Goal: Task Accomplishment & Management: Use online tool/utility

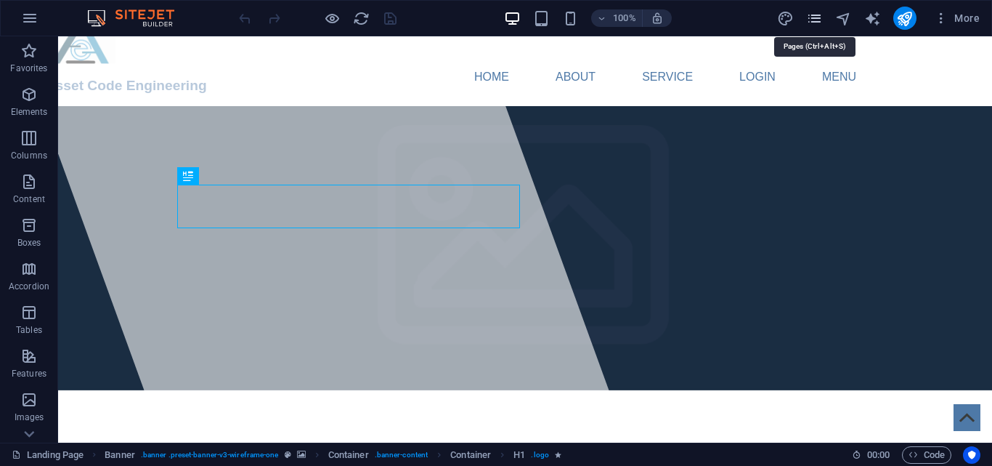
click at [822, 19] on icon "pages" at bounding box center [814, 18] width 17 height 17
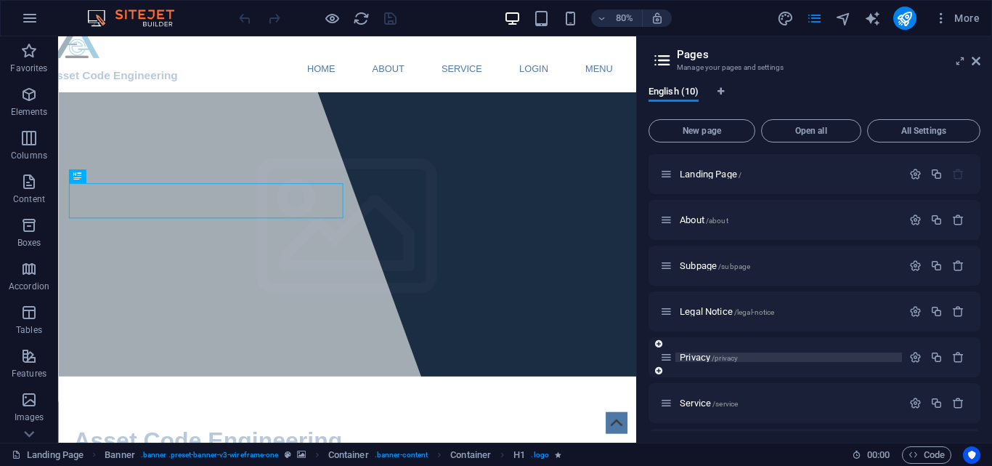
scroll to position [145, 0]
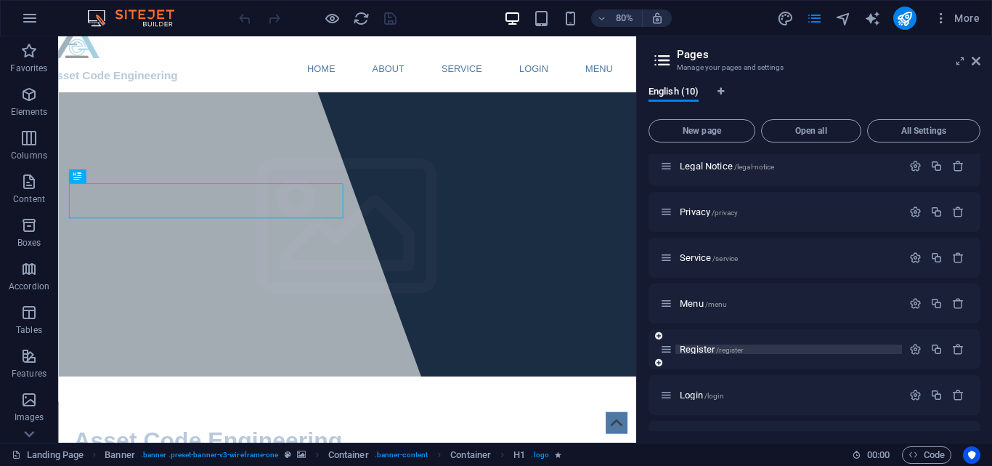
click at [737, 348] on span "/register" at bounding box center [729, 350] width 27 height 8
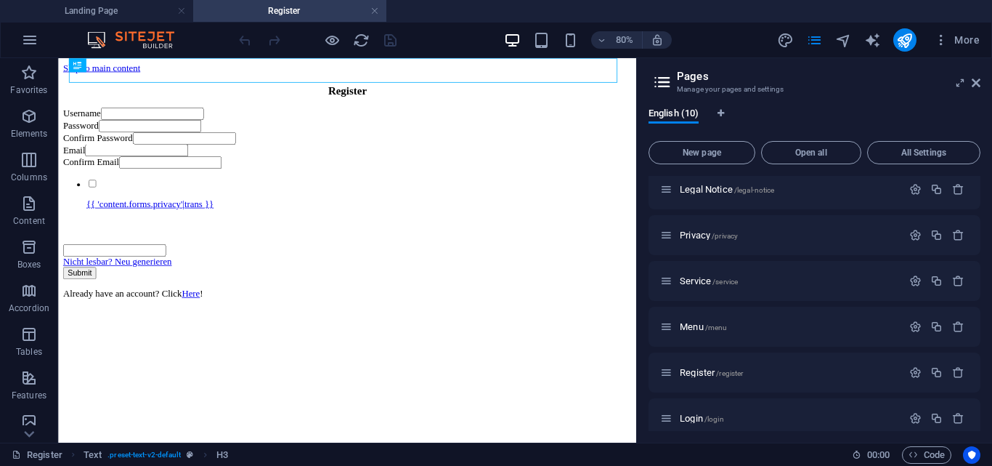
scroll to position [0, 0]
click at [960, 84] on icon at bounding box center [960, 83] width 0 height 12
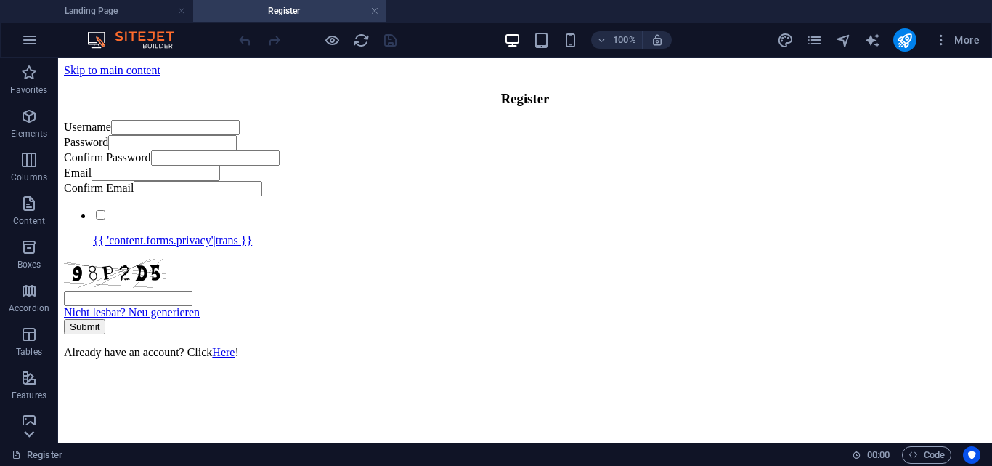
click at [22, 433] on icon at bounding box center [29, 434] width 20 height 20
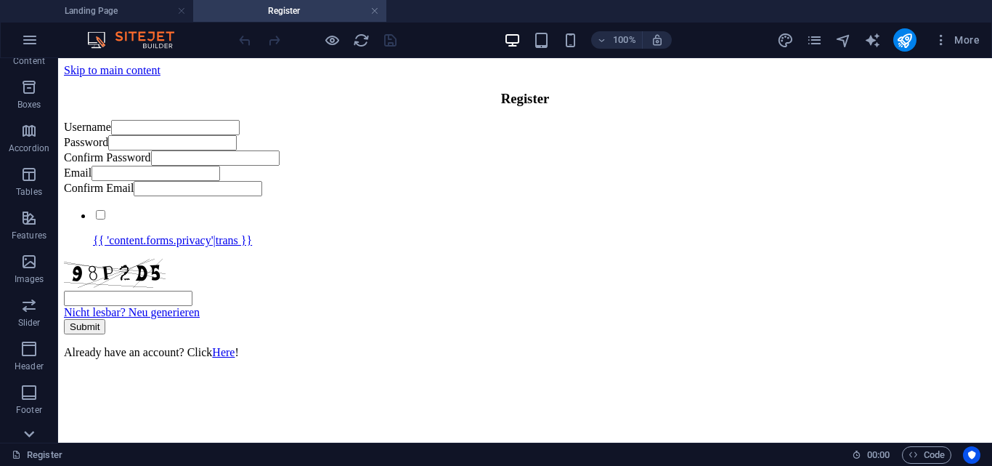
scroll to position [270, 0]
click at [23, 434] on div "Favorites Elements Columns Content Boxes Accordion Tables Features Images Slide…" at bounding box center [29, 250] width 58 height 384
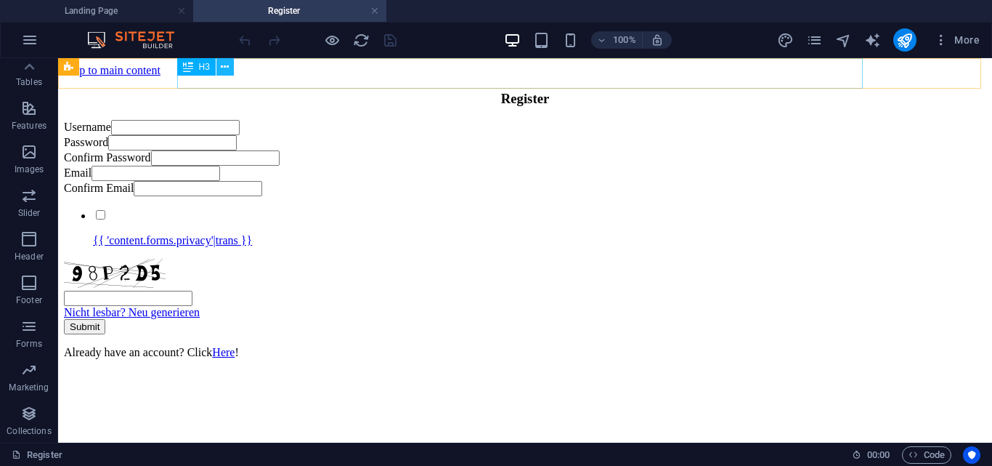
click at [225, 71] on icon at bounding box center [225, 67] width 8 height 15
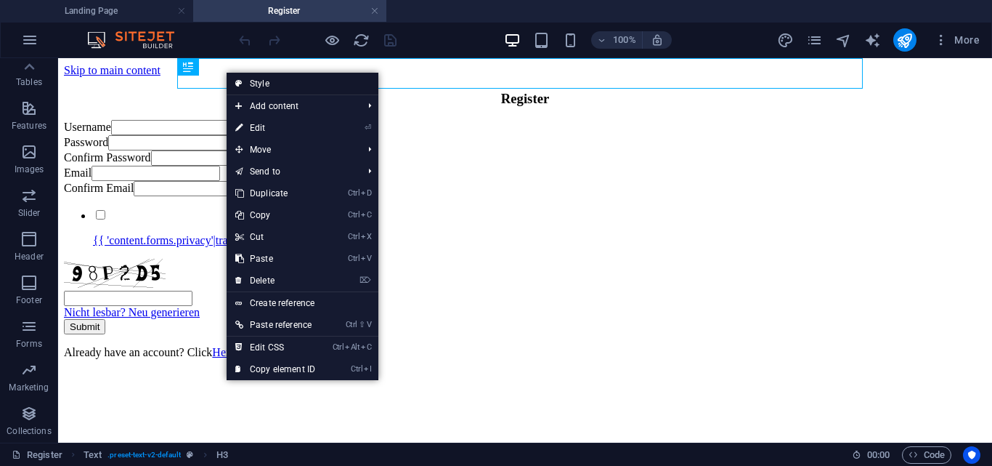
click at [300, 81] on link "Style" at bounding box center [303, 84] width 152 height 22
select select "preset-text-v2-default"
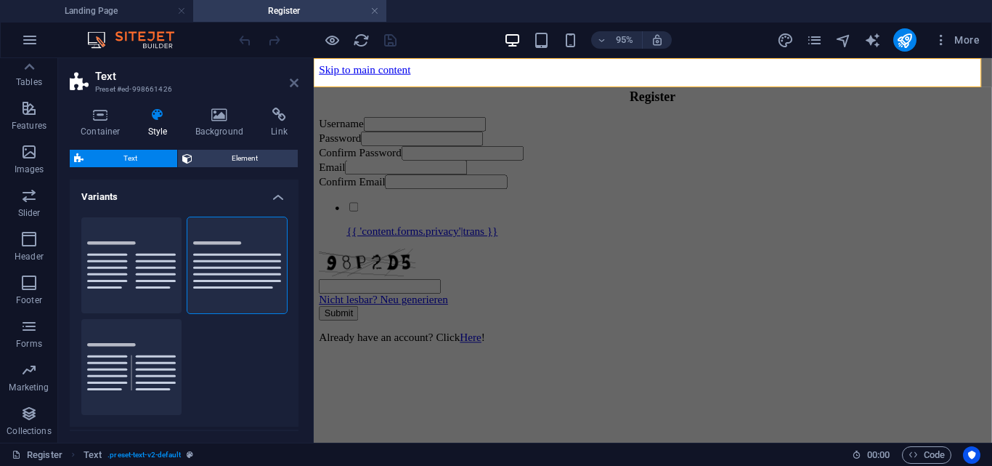
click at [297, 84] on icon at bounding box center [294, 83] width 9 height 12
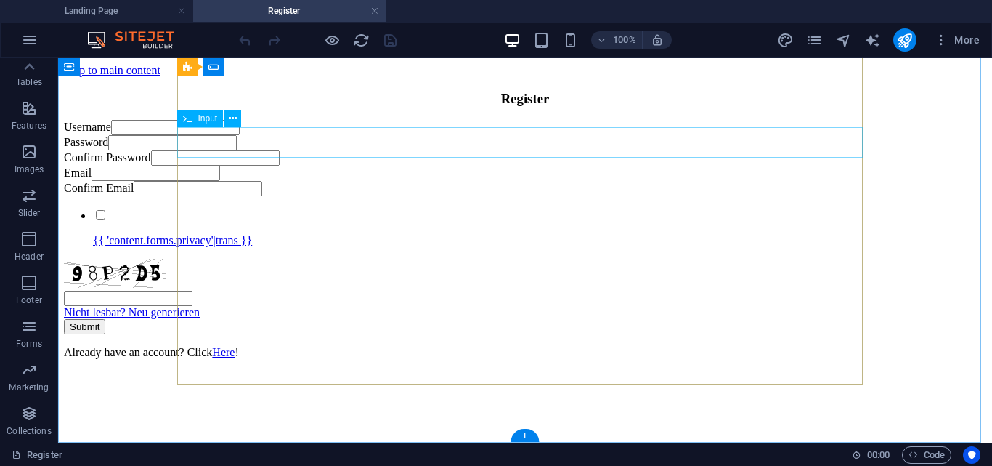
scroll to position [104, 0]
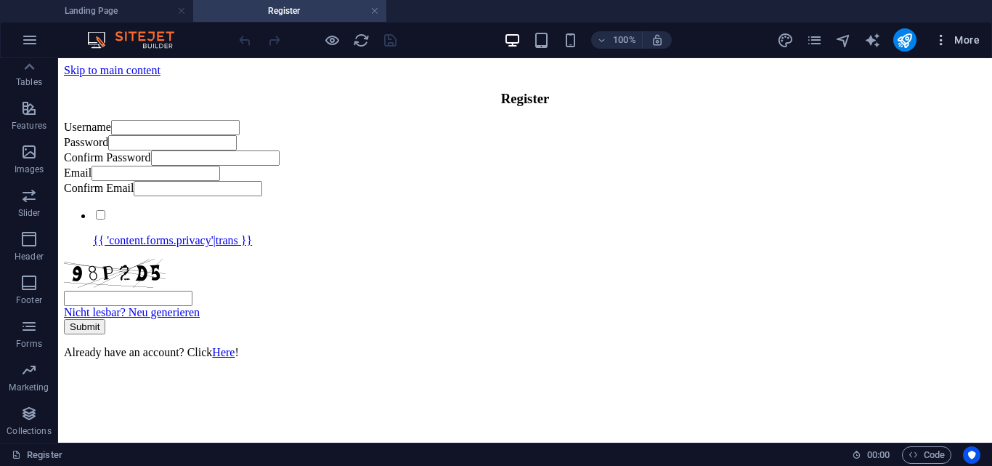
click at [941, 33] on icon "button" at bounding box center [941, 40] width 15 height 15
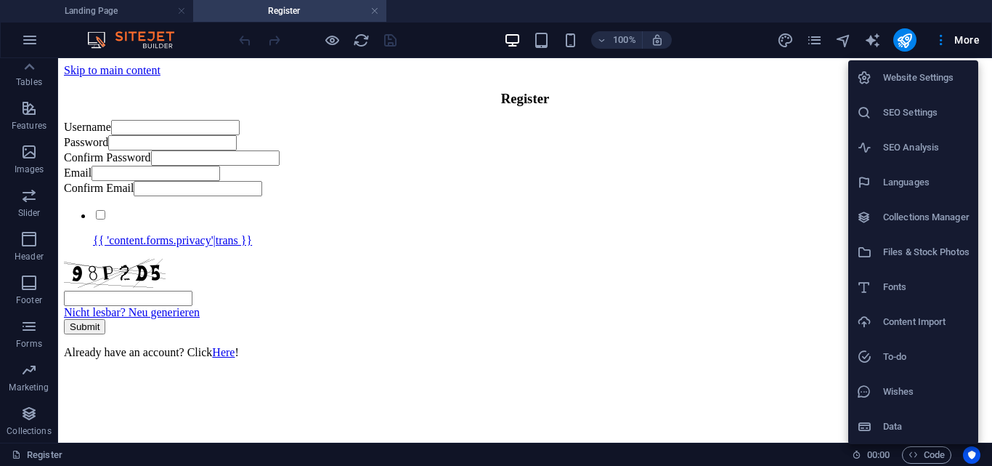
click at [615, 306] on div at bounding box center [496, 233] width 992 height 466
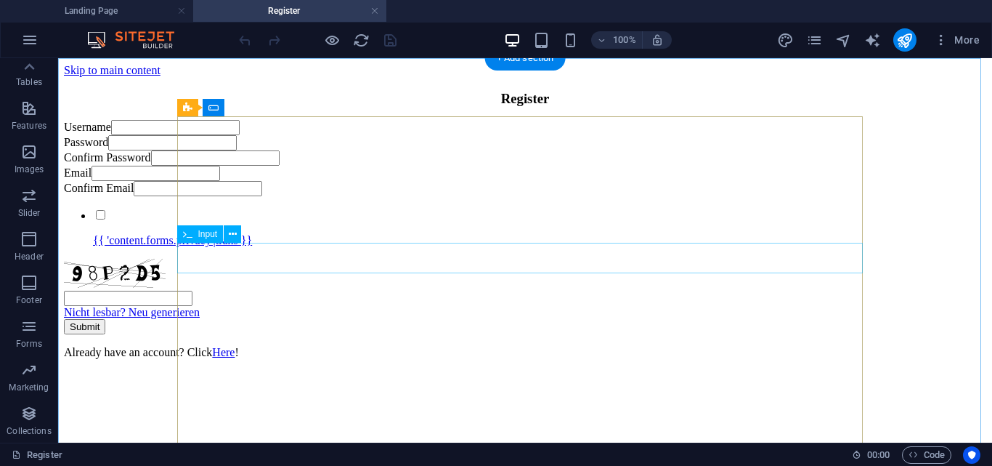
scroll to position [0, 0]
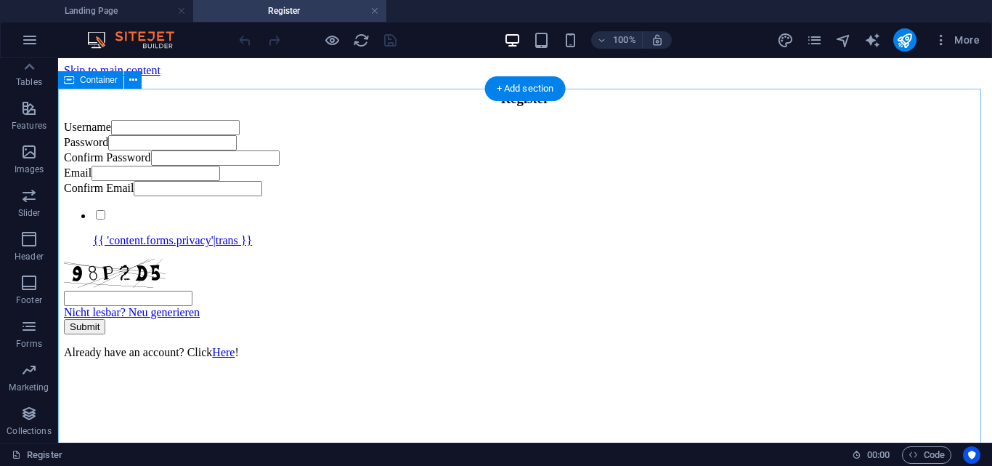
click at [917, 126] on div "Username Password Confirm Password Email Confirm Email {{ 'content.forms.privac…" at bounding box center [525, 239] width 923 height 239
click at [121, 120] on div "Username Password Confirm Password Email Confirm Email {{ 'content.forms.privac…" at bounding box center [525, 239] width 923 height 239
click at [129, 82] on icon at bounding box center [133, 80] width 8 height 15
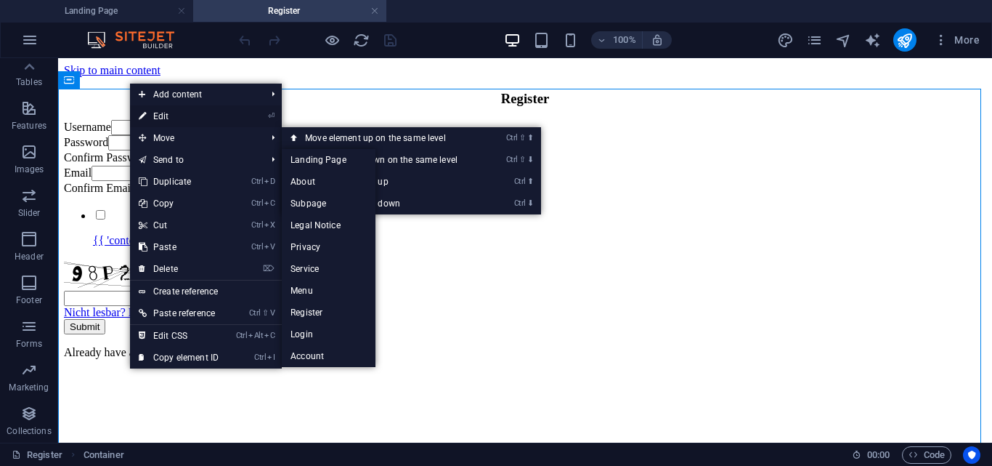
click at [187, 111] on link "⏎ Edit" at bounding box center [178, 116] width 97 height 22
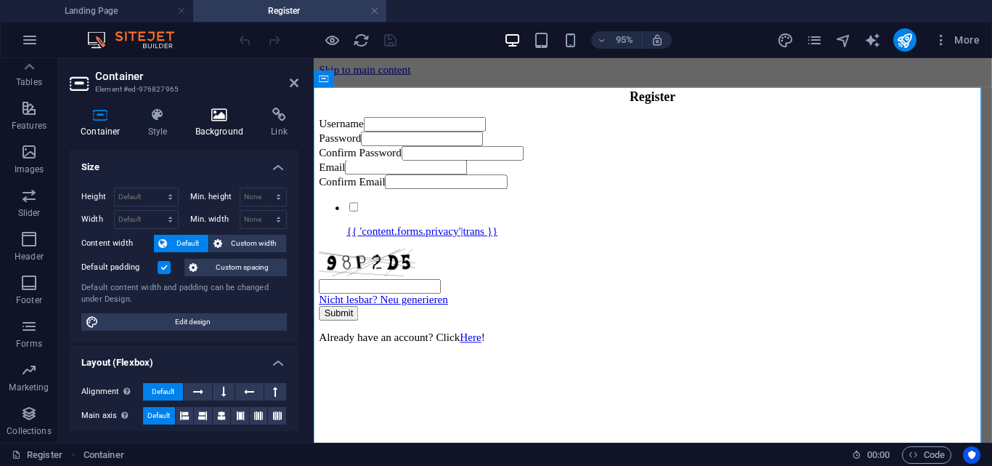
click at [228, 125] on h4 "Background" at bounding box center [223, 123] width 76 height 31
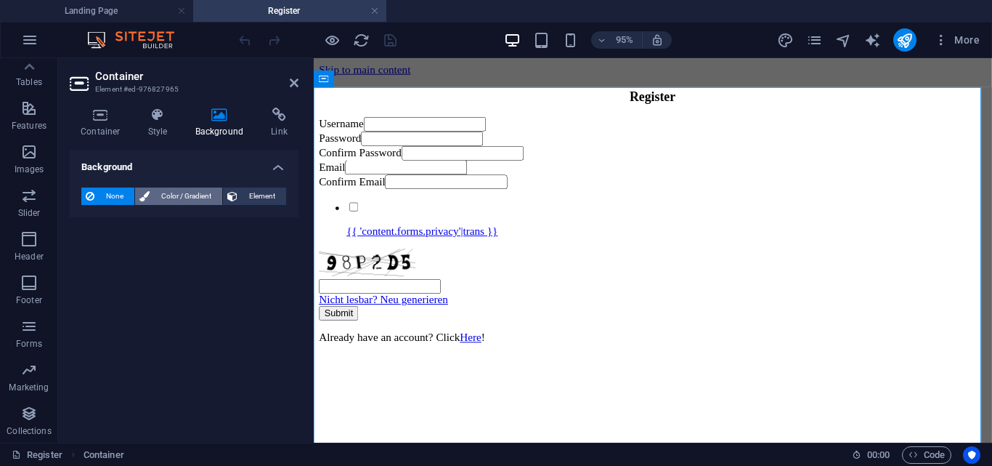
click at [167, 199] on span "Color / Gradient" at bounding box center [186, 195] width 64 height 17
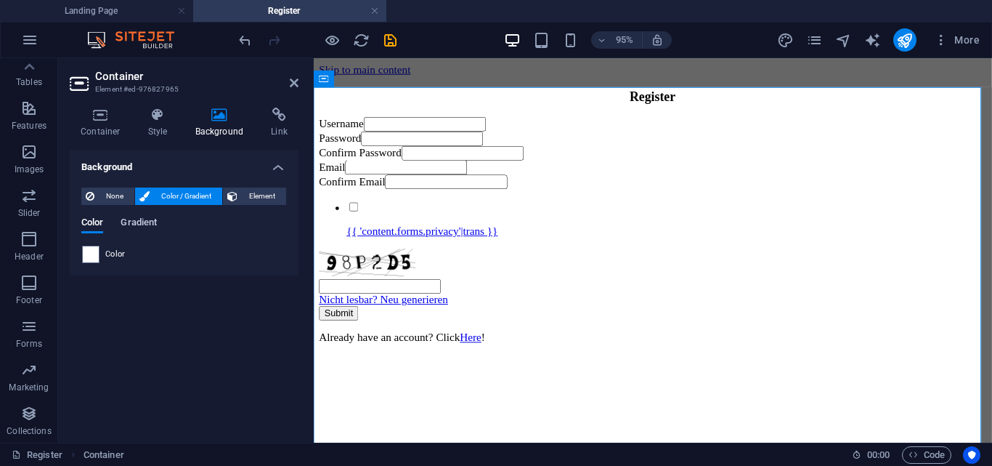
click at [130, 219] on span "Gradient" at bounding box center [139, 224] width 36 height 20
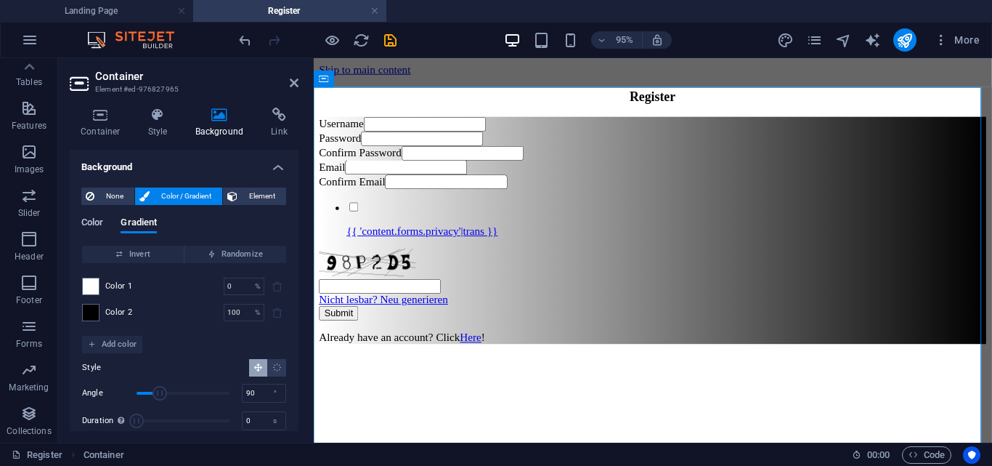
click at [100, 219] on span "Color" at bounding box center [92, 224] width 22 height 20
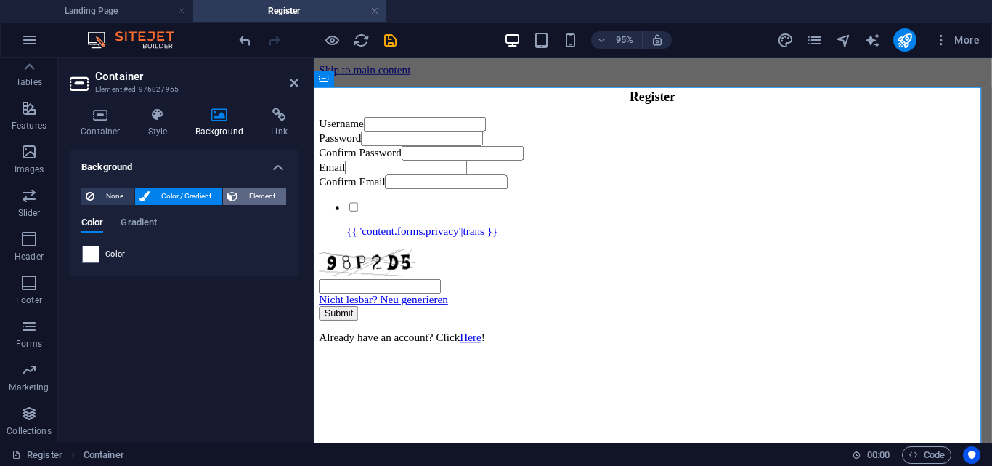
click at [235, 198] on icon at bounding box center [232, 195] width 10 height 17
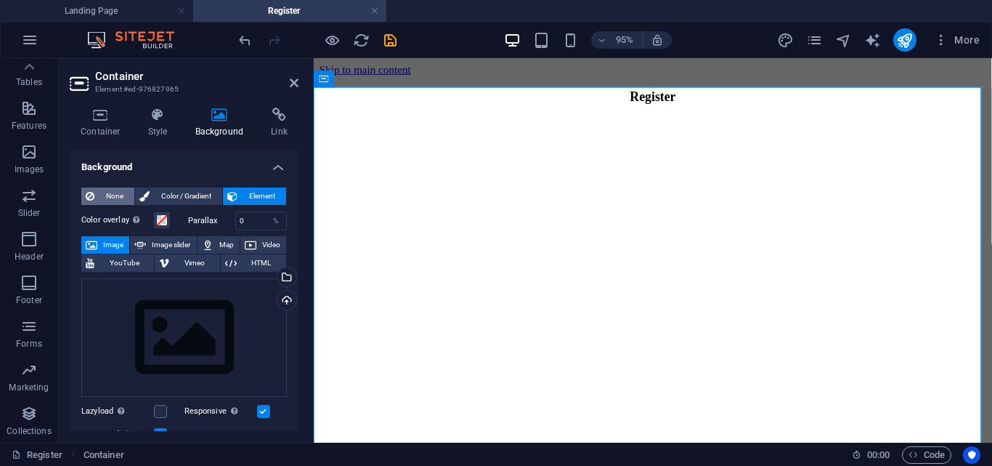
click at [103, 200] on span "None" at bounding box center [114, 195] width 31 height 17
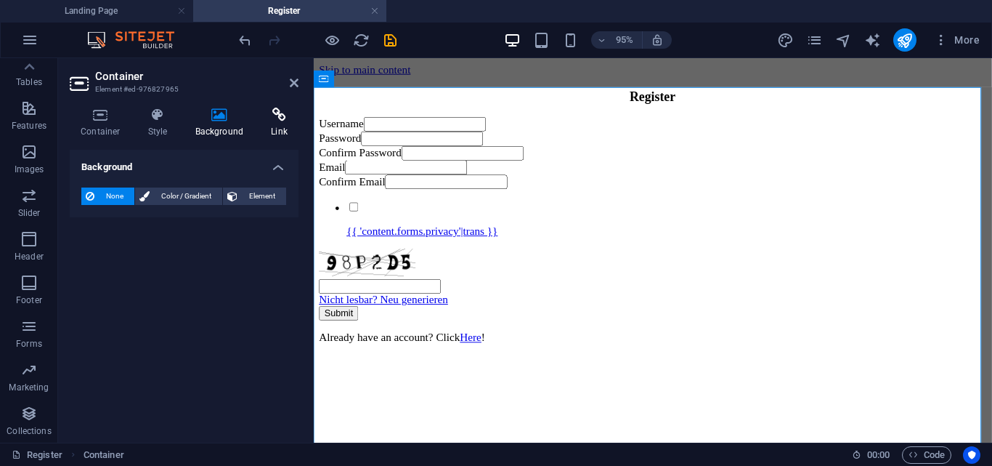
click at [283, 123] on h4 "Link" at bounding box center [279, 123] width 39 height 31
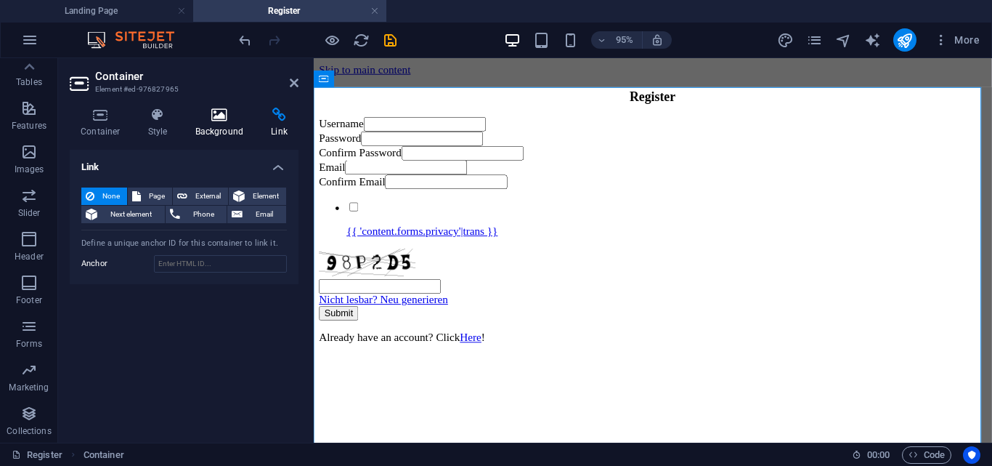
click at [224, 110] on icon at bounding box center [220, 115] width 70 height 15
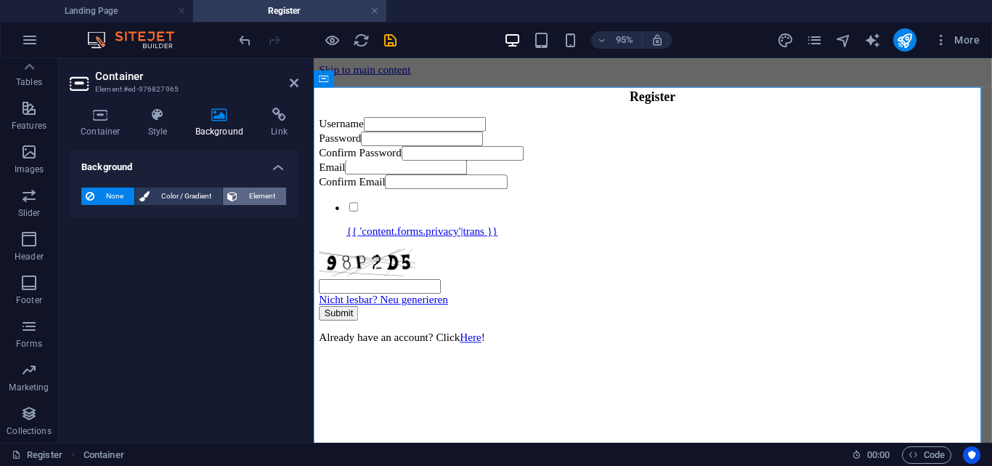
click at [255, 203] on span "Element" at bounding box center [262, 195] width 40 height 17
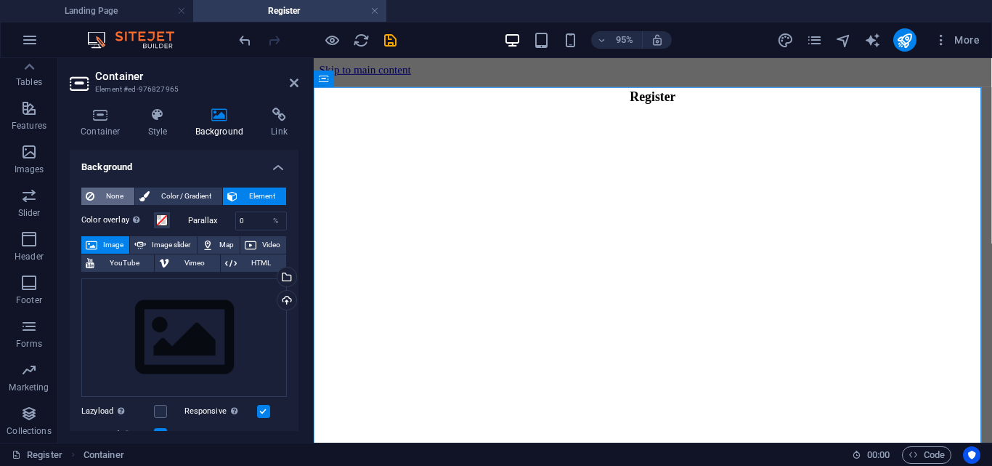
click at [110, 190] on span "None" at bounding box center [114, 195] width 31 height 17
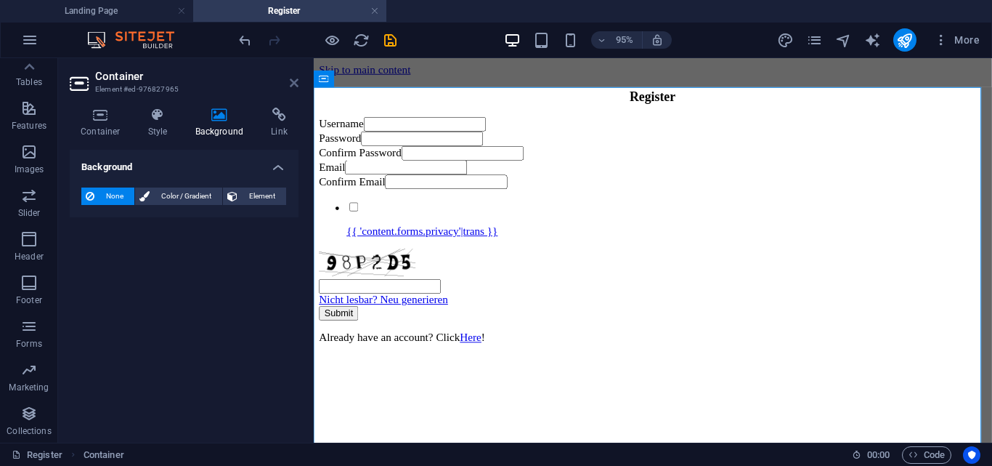
click at [295, 81] on icon at bounding box center [294, 83] width 9 height 12
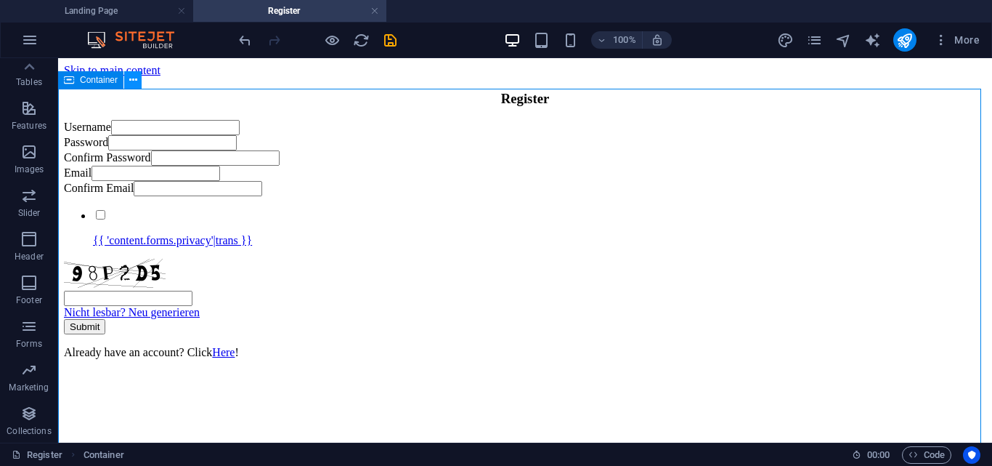
click at [126, 78] on button at bounding box center [132, 79] width 17 height 17
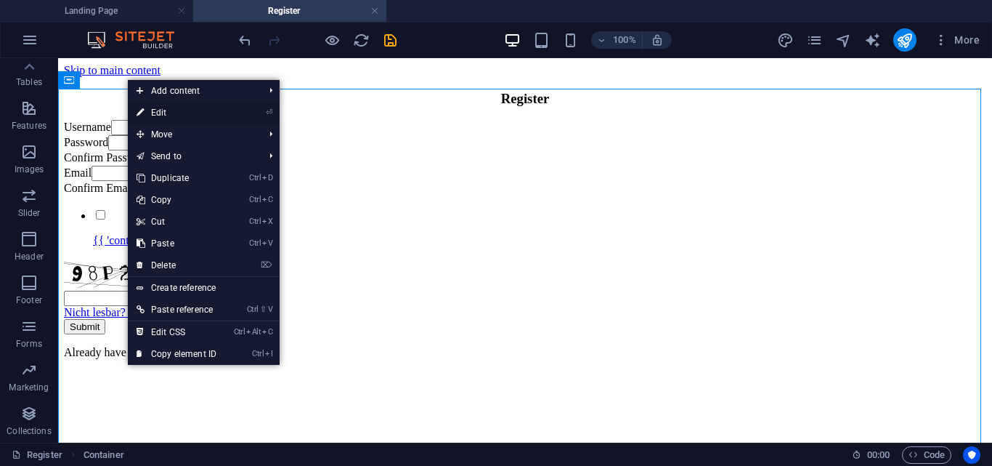
click at [227, 108] on li "⏎ Edit" at bounding box center [204, 113] width 152 height 22
click at [146, 110] on link "⏎ Edit" at bounding box center [176, 113] width 97 height 22
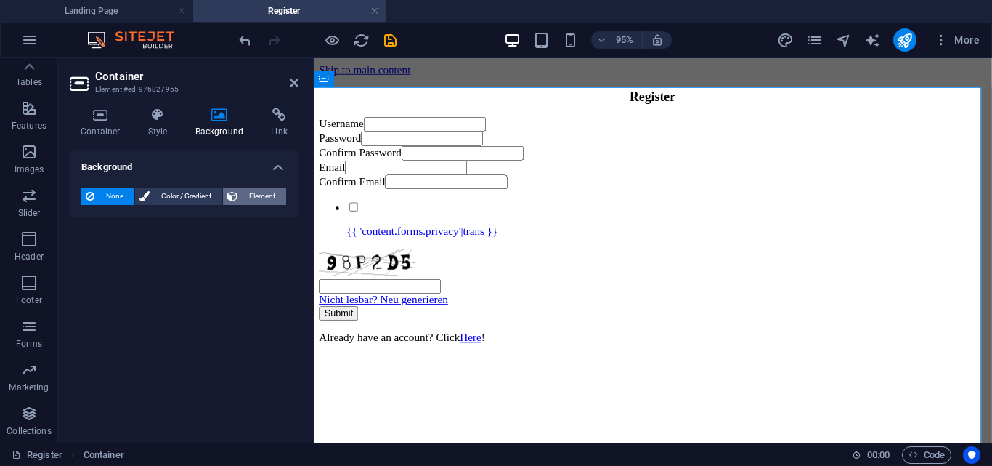
click at [240, 190] on button "Element" at bounding box center [254, 195] width 63 height 17
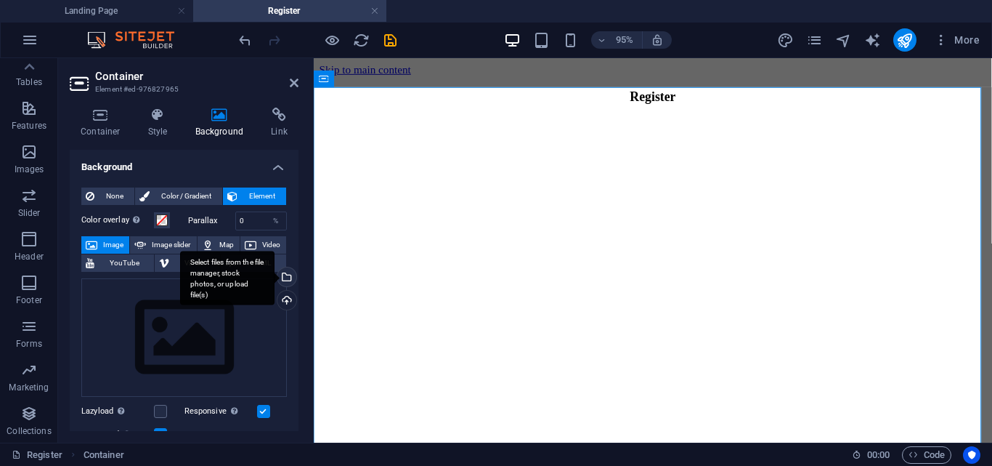
click at [275, 277] on div "Select files from the file manager, stock photos, or upload file(s)" at bounding box center [227, 278] width 94 height 54
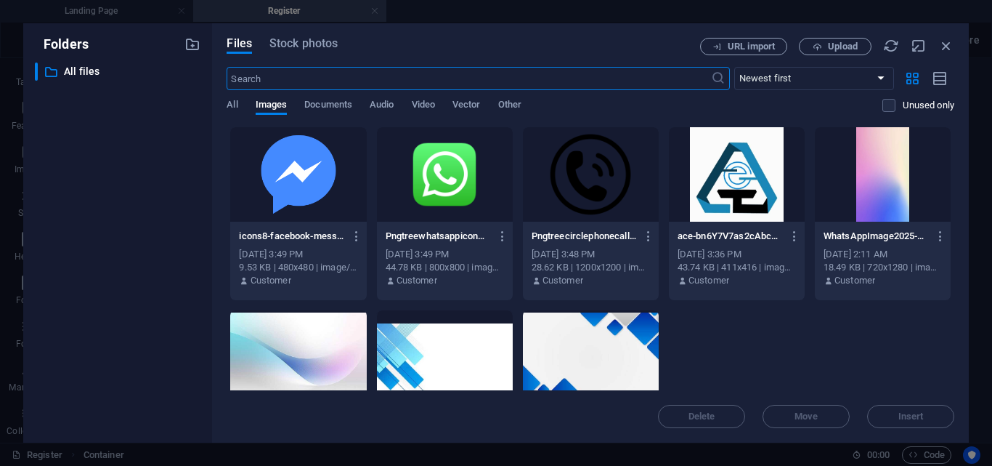
click at [877, 360] on div "icons8-facebook-messenger-480-SGhBiK6prpleW6MeHcyV5g.png icons8-facebook-messen…" at bounding box center [591, 304] width 728 height 357
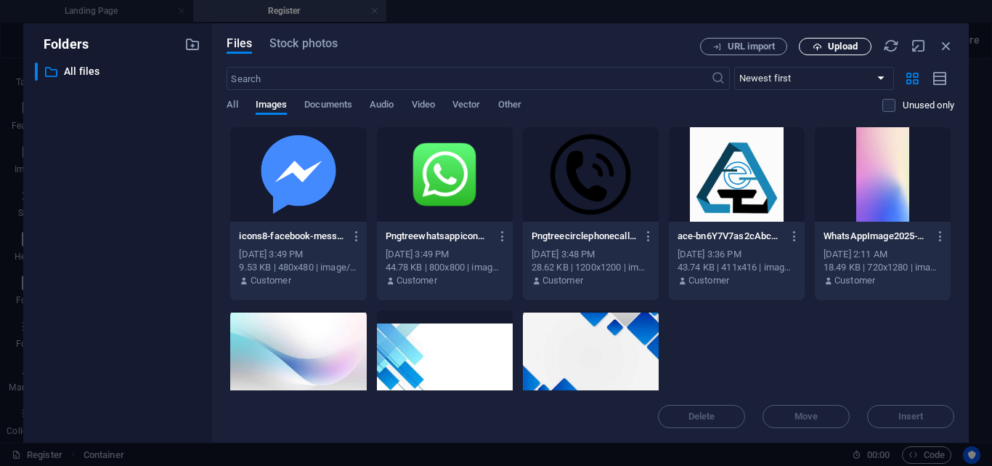
click at [820, 49] on icon "button" at bounding box center [817, 46] width 9 height 9
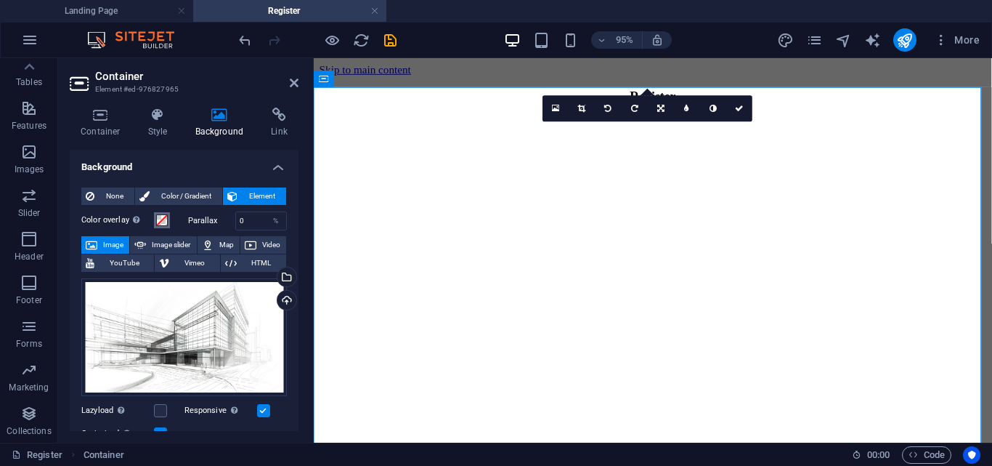
click at [159, 219] on span at bounding box center [162, 220] width 12 height 12
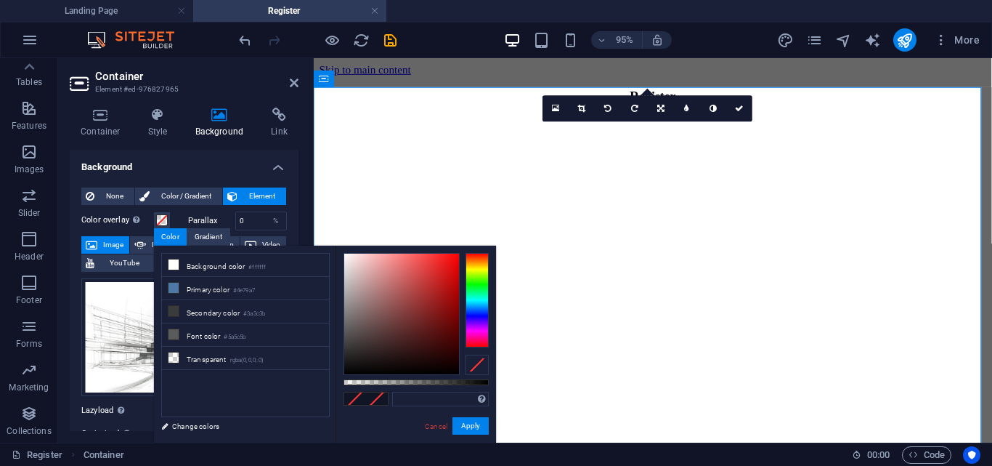
click at [185, 216] on div "Parallax 0 %" at bounding box center [236, 220] width 103 height 19
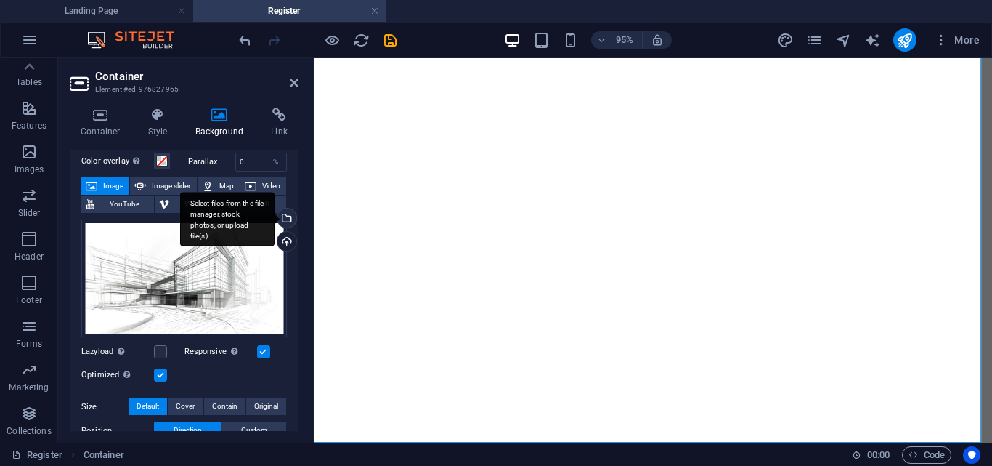
scroll to position [37, 0]
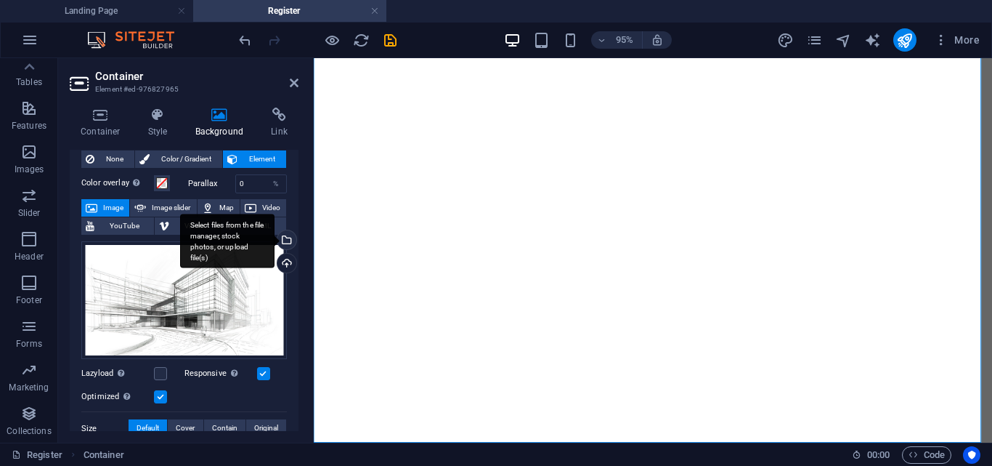
click at [284, 240] on div "Select files from the file manager, stock photos, or upload file(s)" at bounding box center [286, 241] width 22 height 22
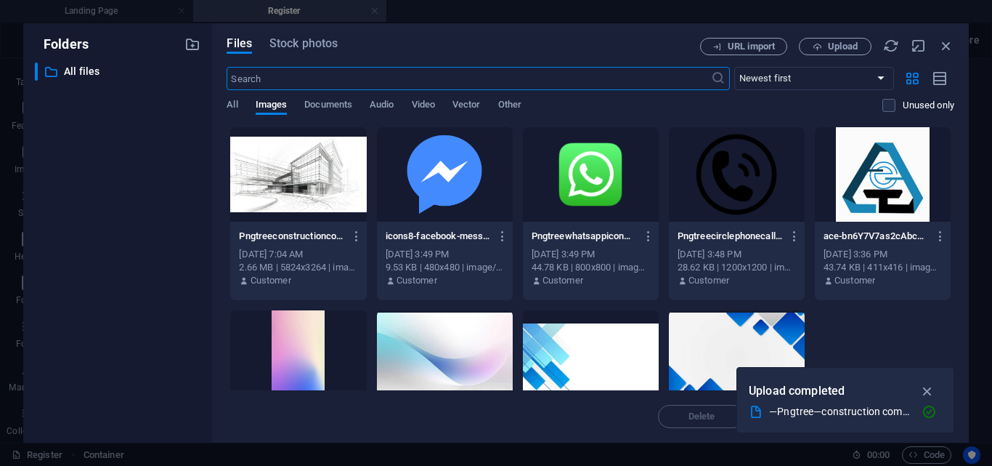
scroll to position [0, 0]
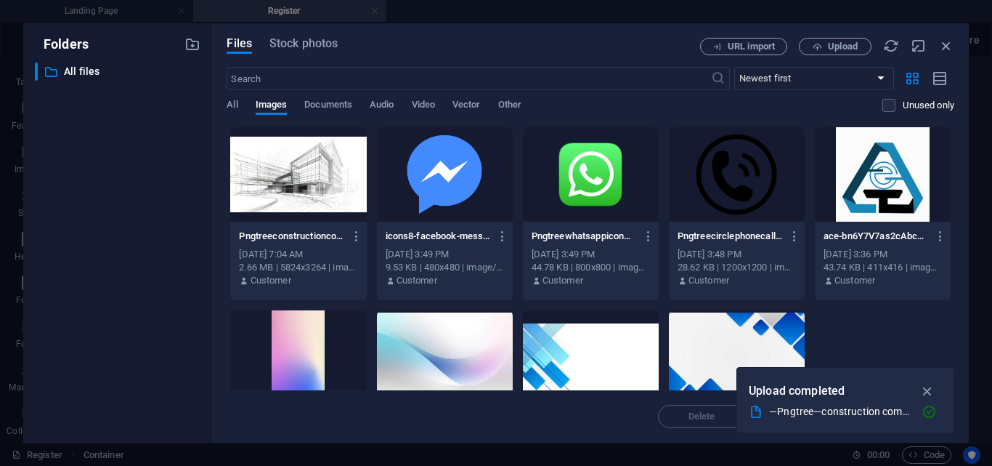
click at [394, 339] on div at bounding box center [445, 357] width 136 height 94
click at [931, 391] on icon "button" at bounding box center [928, 391] width 17 height 16
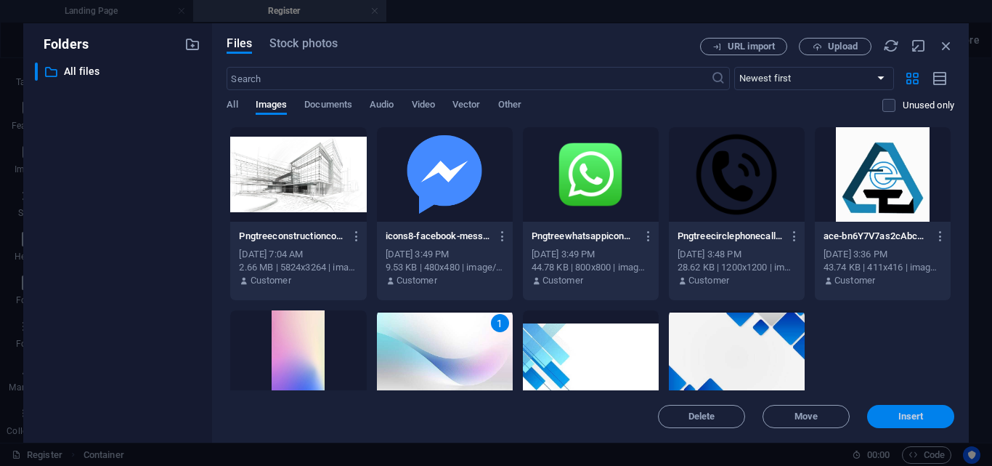
click at [909, 412] on span "Insert" at bounding box center [911, 416] width 25 height 9
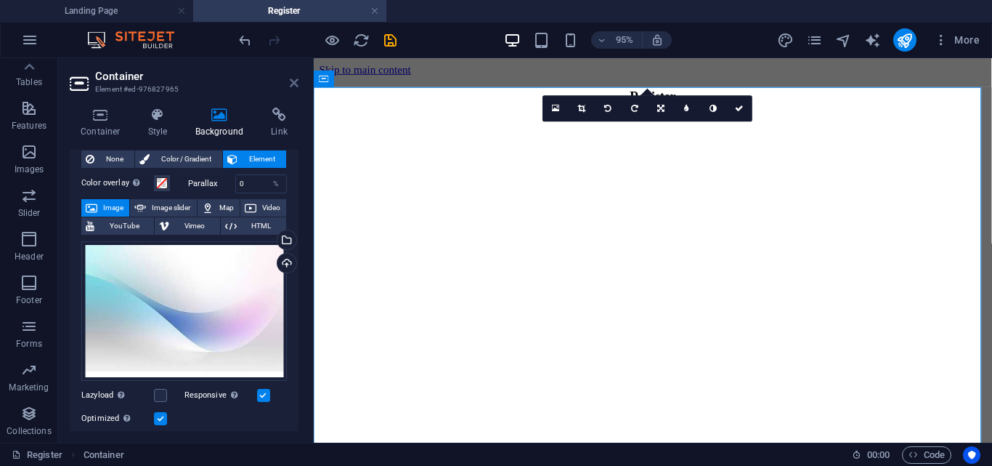
drag, startPoint x: 295, startPoint y: 82, endPoint x: 278, endPoint y: 52, distance: 34.1
click at [295, 82] on icon at bounding box center [294, 83] width 9 height 12
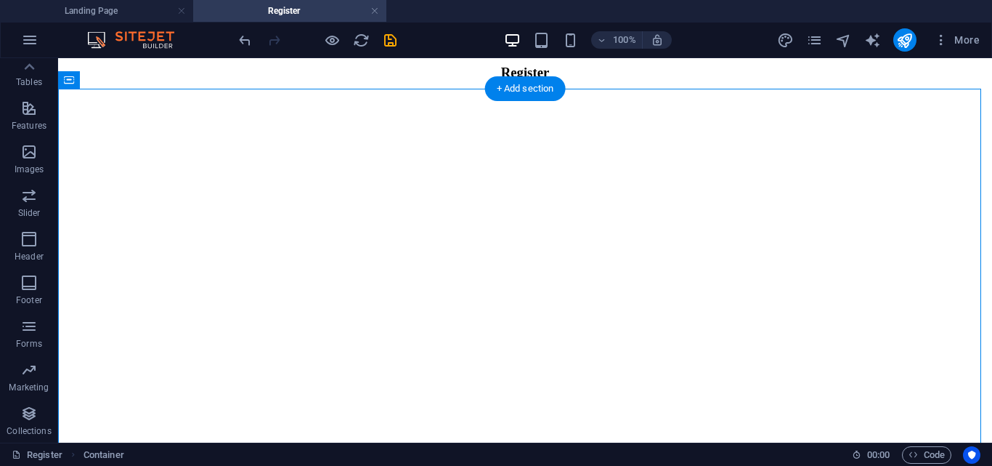
scroll to position [104, 0]
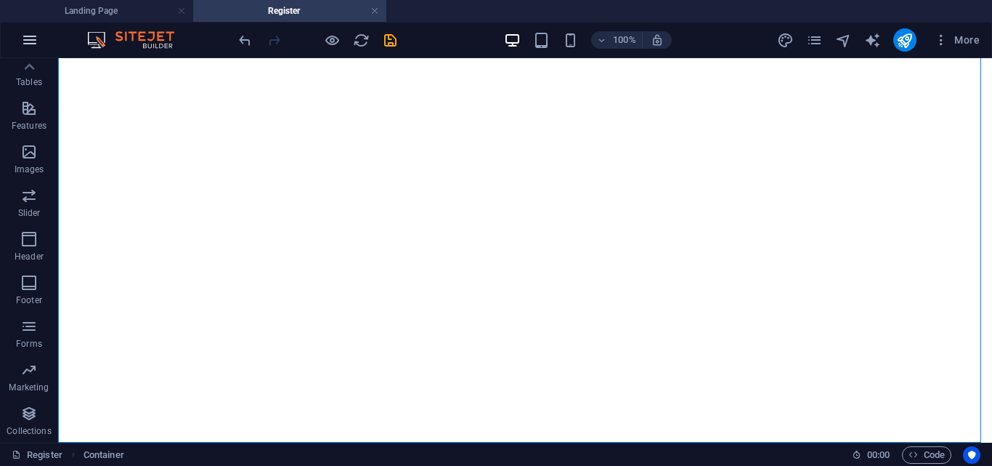
click at [33, 41] on icon "button" at bounding box center [29, 39] width 17 height 17
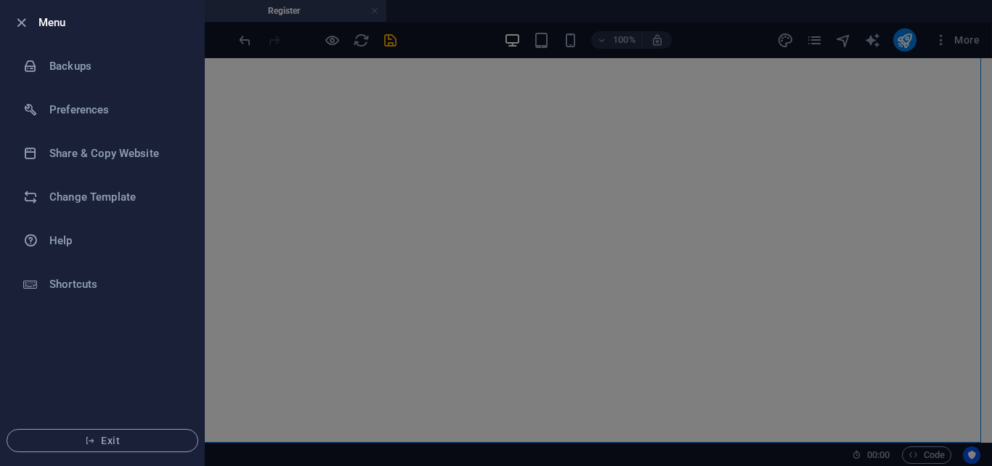
click at [7, 24] on li "Menu" at bounding box center [102, 23] width 203 height 44
click at [9, 25] on li "Menu" at bounding box center [102, 23] width 203 height 44
click at [16, 25] on icon "button" at bounding box center [21, 23] width 17 height 17
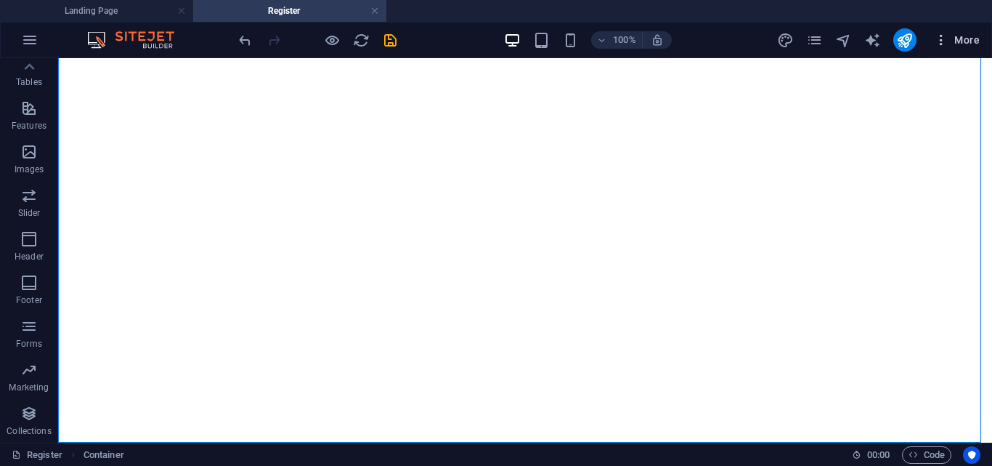
click at [939, 36] on icon "button" at bounding box center [941, 40] width 15 height 15
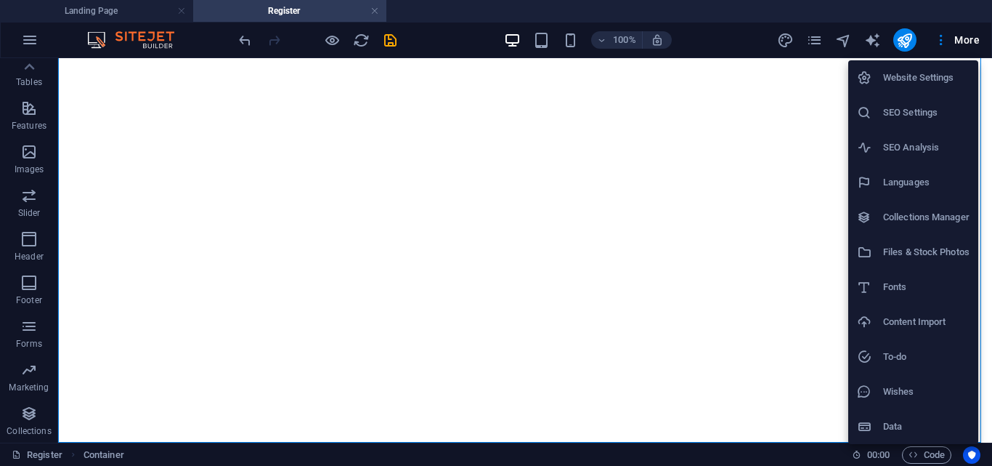
click at [809, 31] on div at bounding box center [496, 233] width 992 height 466
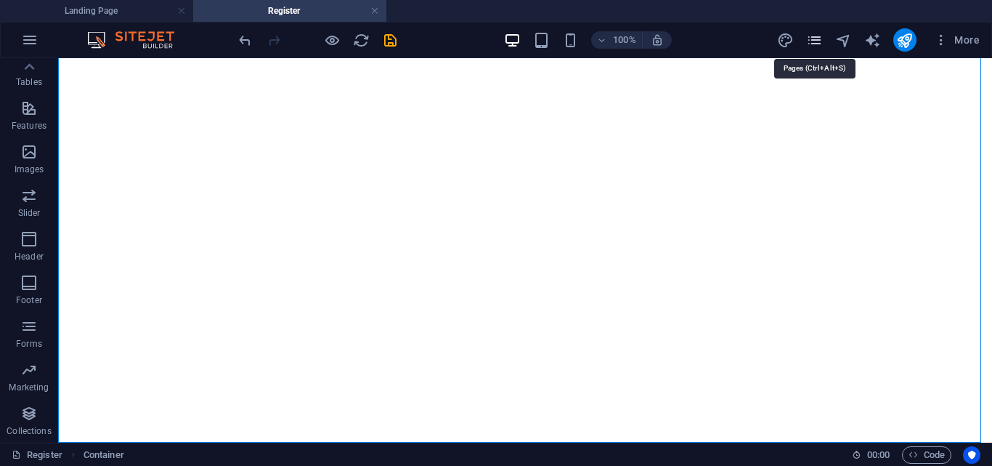
click at [811, 36] on icon "pages" at bounding box center [814, 40] width 17 height 17
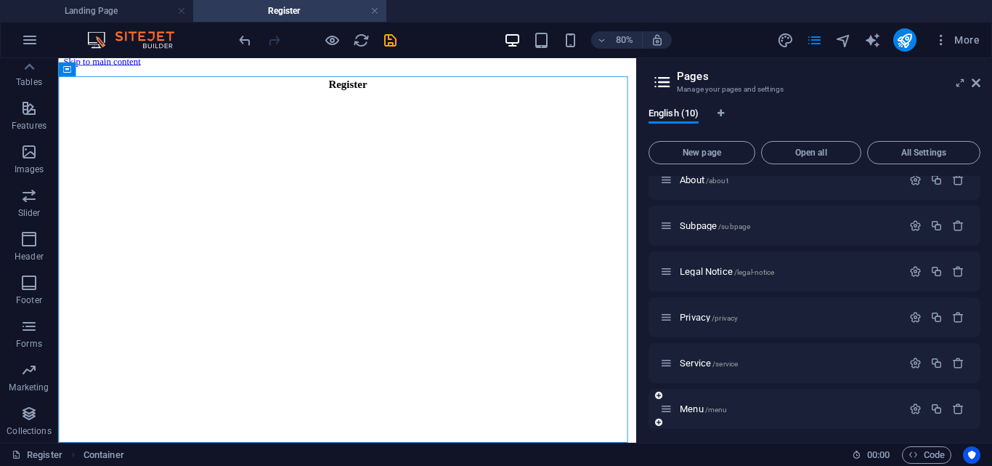
scroll to position [145, 0]
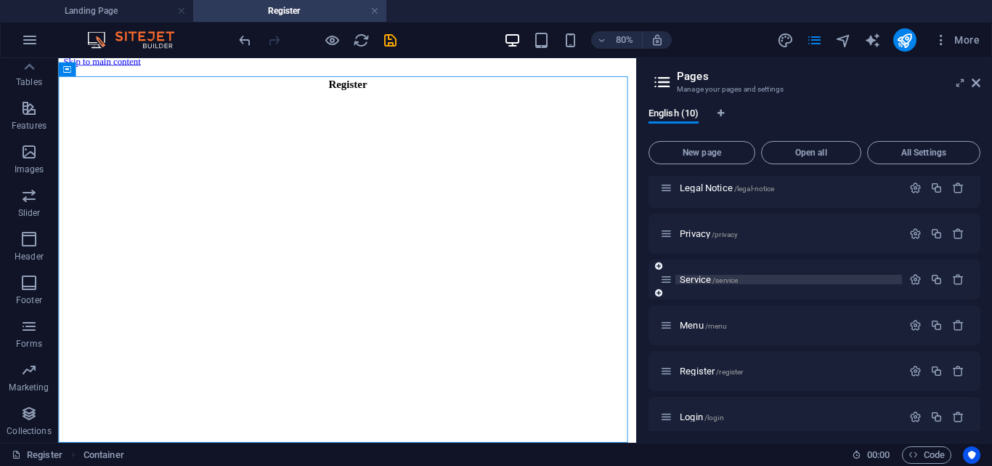
click at [748, 283] on p "Service /service" at bounding box center [789, 279] width 218 height 9
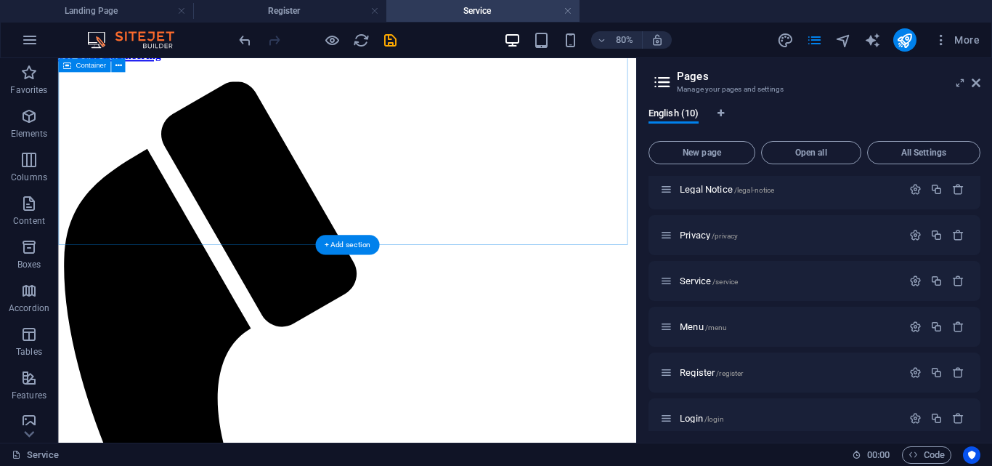
scroll to position [0, 0]
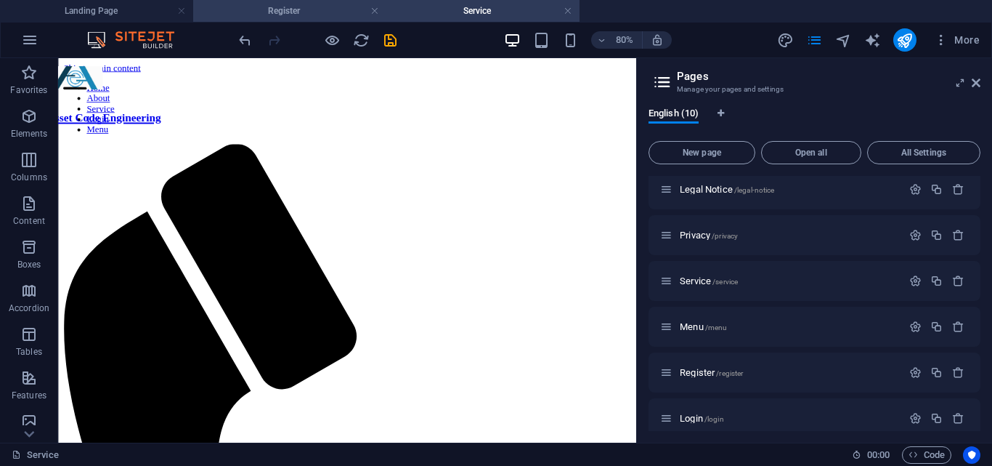
click at [271, 4] on h4 "Register" at bounding box center [289, 11] width 193 height 16
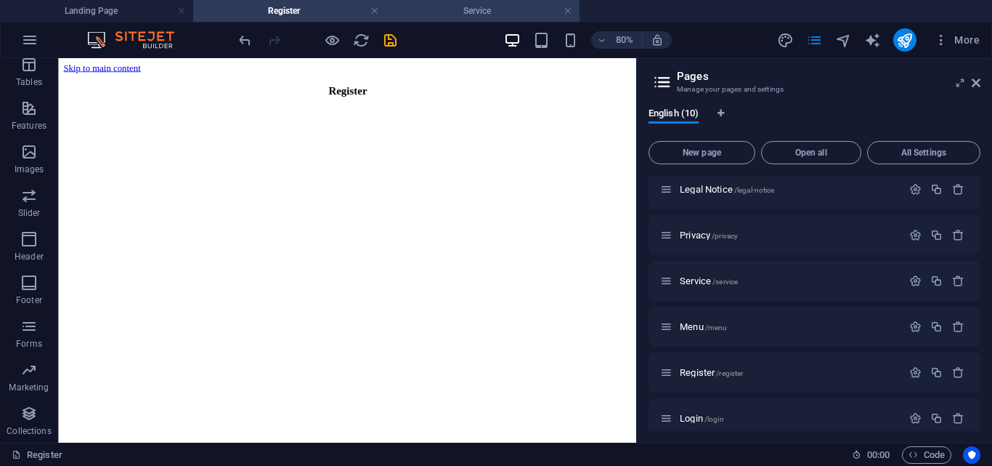
click at [506, 15] on h4 "Service" at bounding box center [482, 11] width 193 height 16
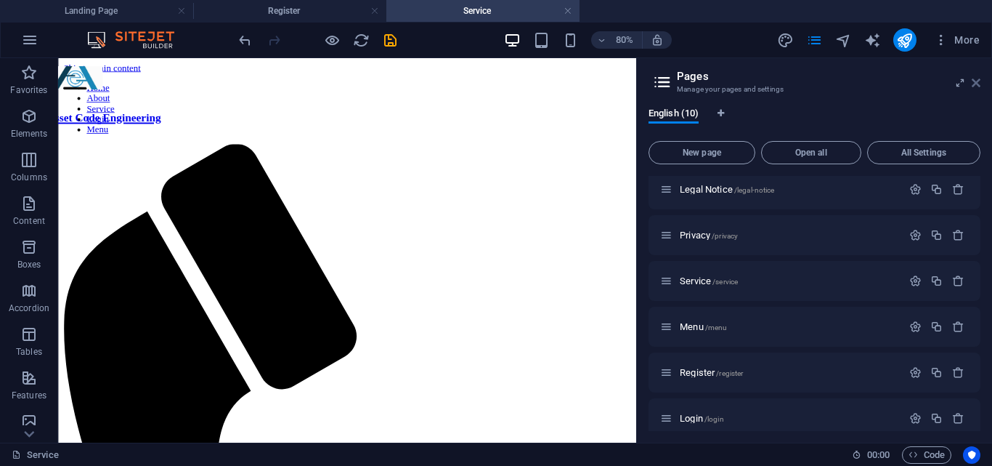
drag, startPoint x: 976, startPoint y: 86, endPoint x: 882, endPoint y: 28, distance: 110.9
click at [976, 86] on icon at bounding box center [976, 83] width 9 height 12
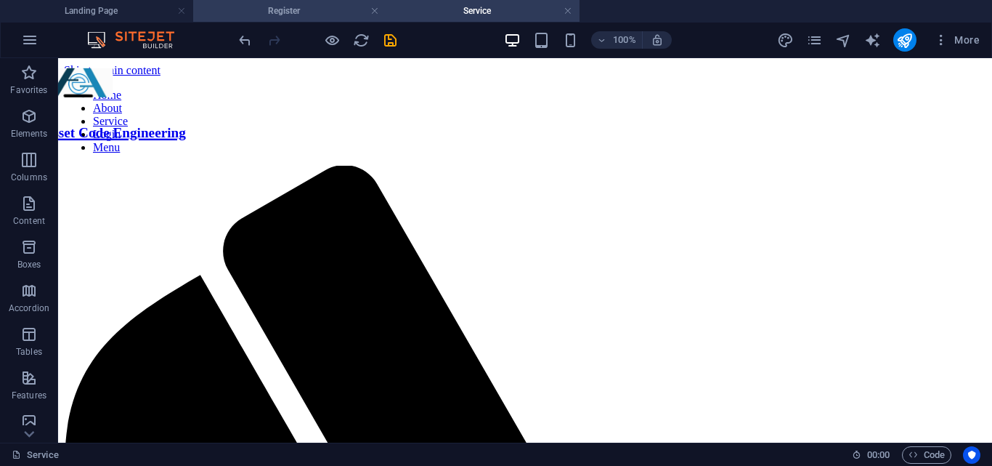
click at [265, 19] on li "Register" at bounding box center [289, 11] width 193 height 22
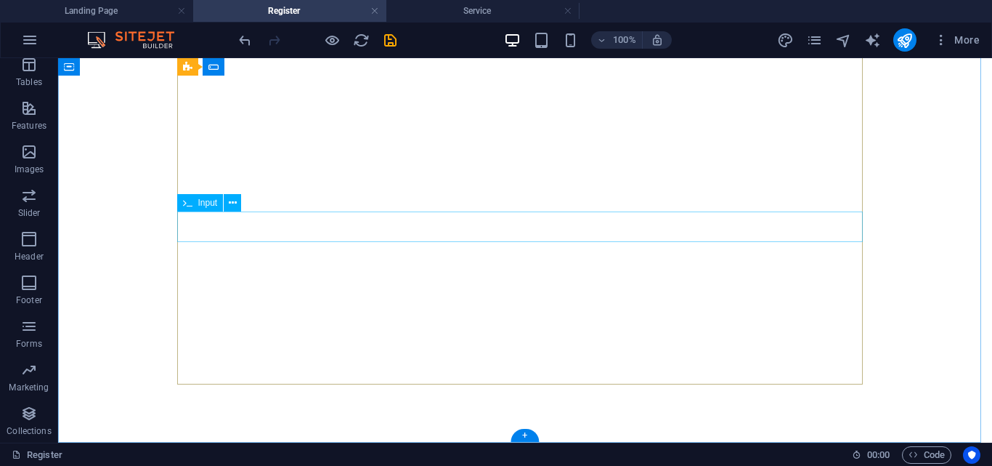
scroll to position [104, 0]
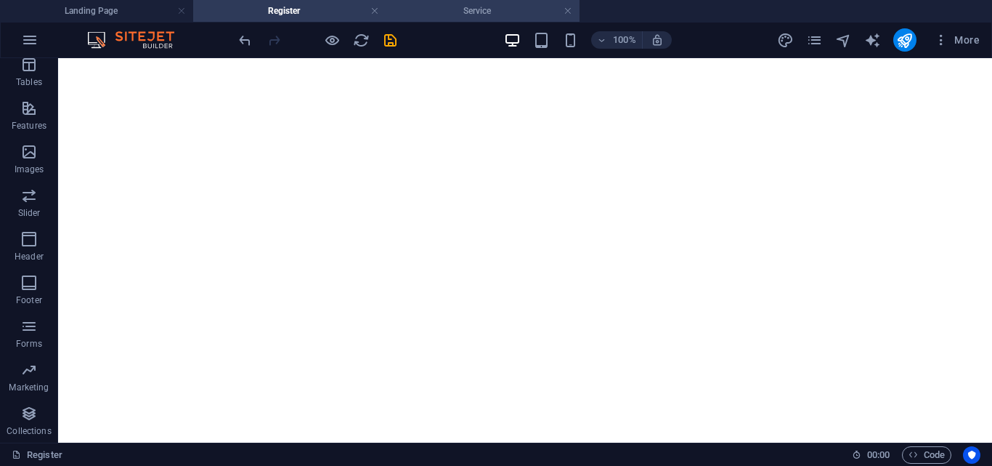
click at [443, 7] on h4 "Service" at bounding box center [482, 11] width 193 height 16
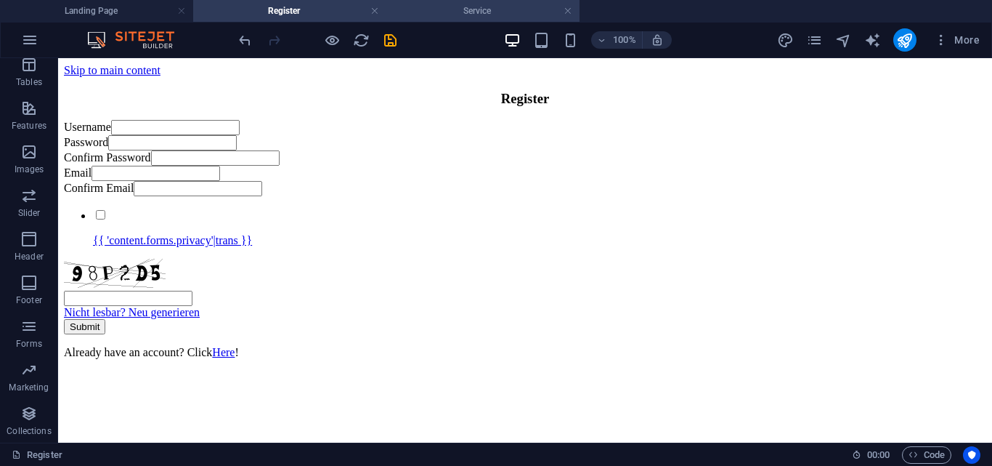
scroll to position [0, 0]
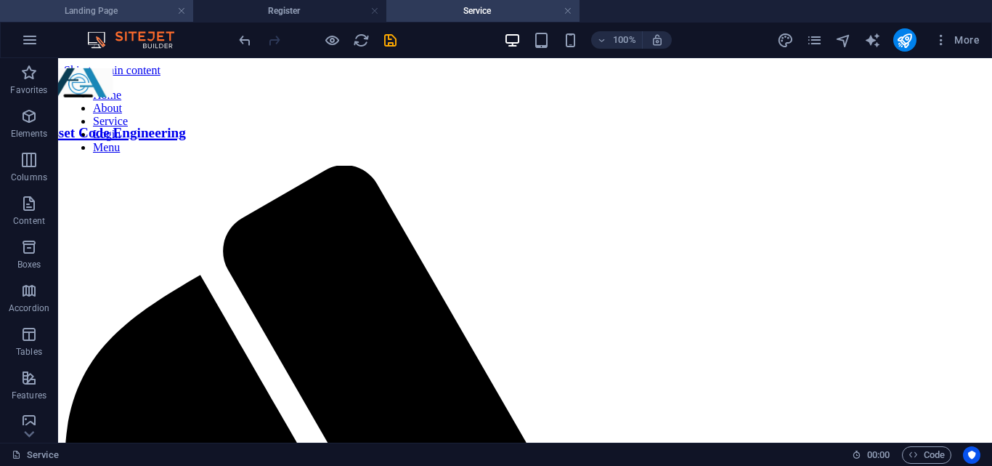
click at [86, 15] on h4 "Landing Page" at bounding box center [96, 11] width 193 height 16
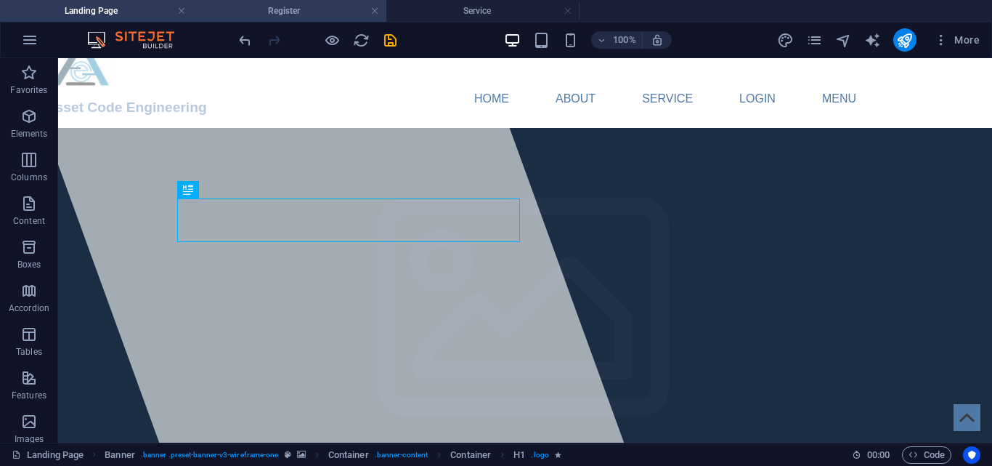
click at [309, 4] on h4 "Register" at bounding box center [289, 11] width 193 height 16
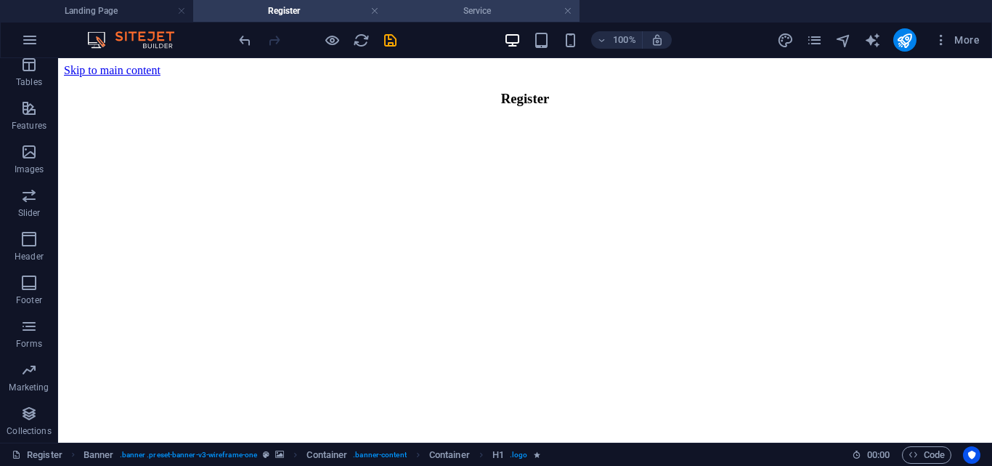
scroll to position [104, 0]
click at [482, 19] on li "Service" at bounding box center [482, 11] width 193 height 22
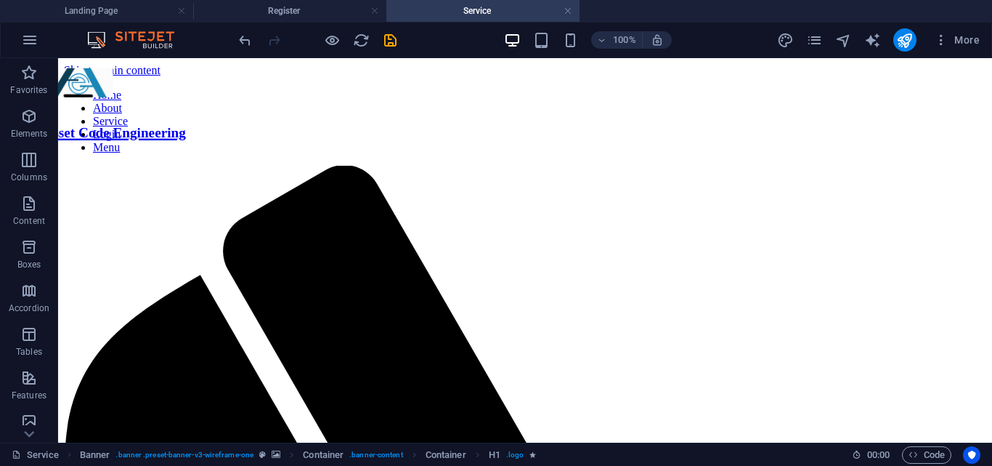
scroll to position [0, 0]
click at [300, 6] on h4 "Register" at bounding box center [289, 11] width 193 height 16
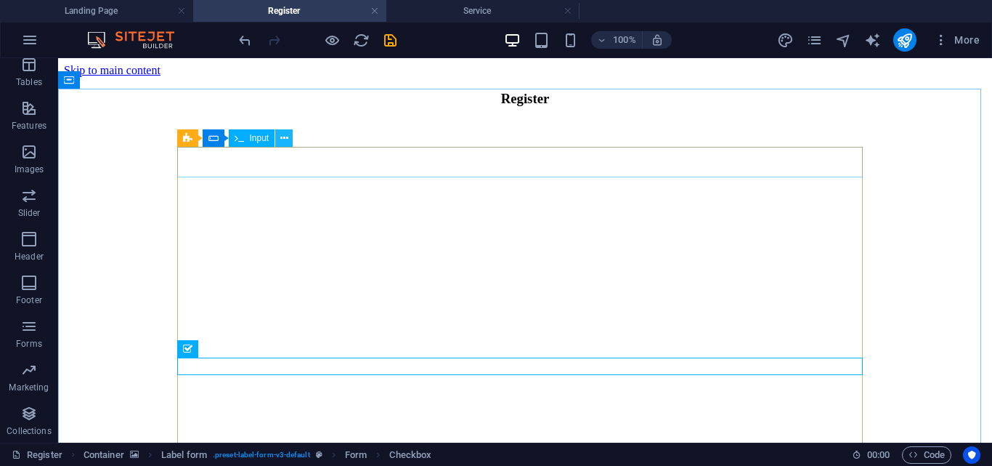
click at [284, 138] on icon at bounding box center [284, 138] width 8 height 15
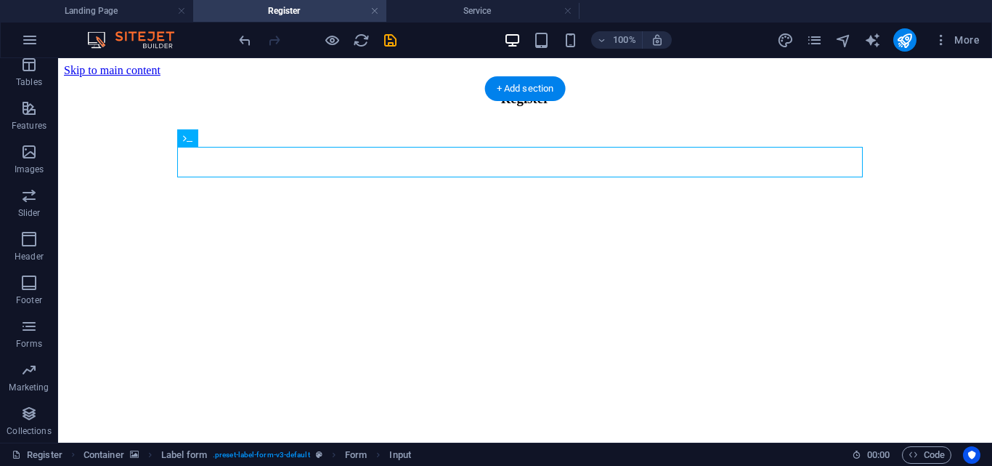
click at [936, 120] on figure at bounding box center [525, 120] width 923 height 0
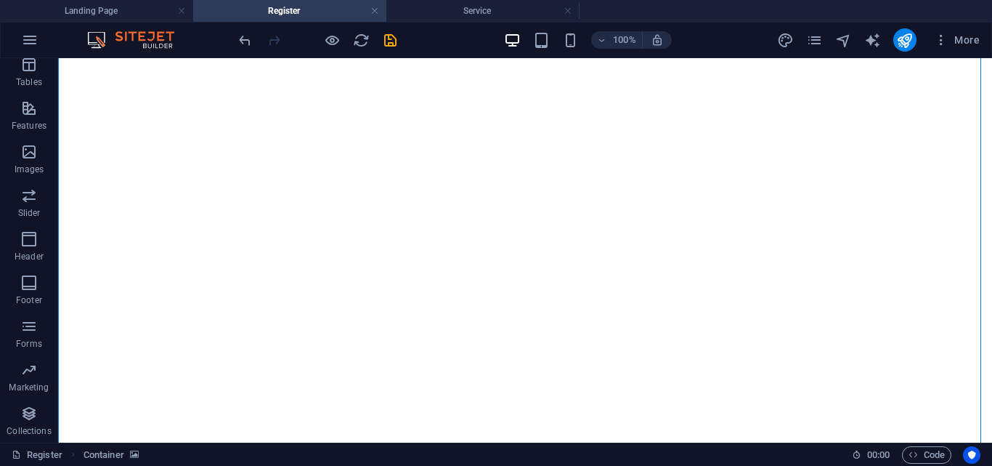
scroll to position [104, 0]
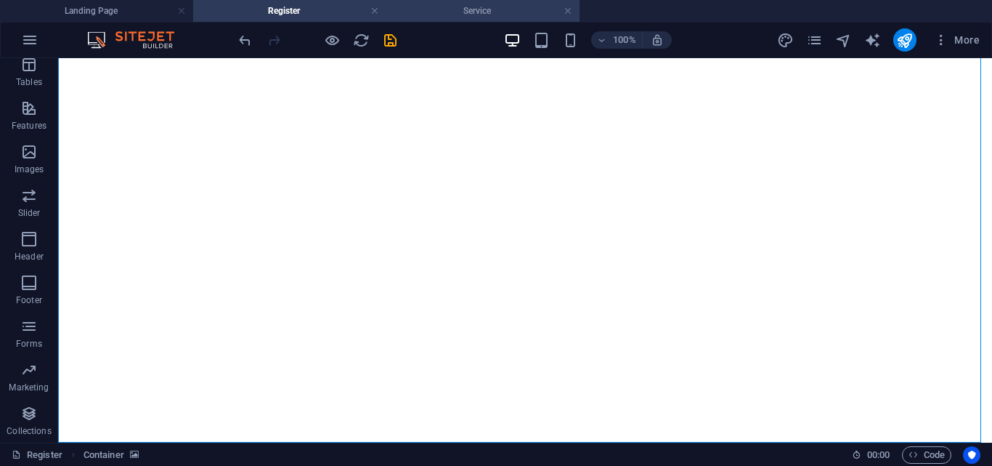
click at [494, 12] on h4 "Service" at bounding box center [482, 11] width 193 height 16
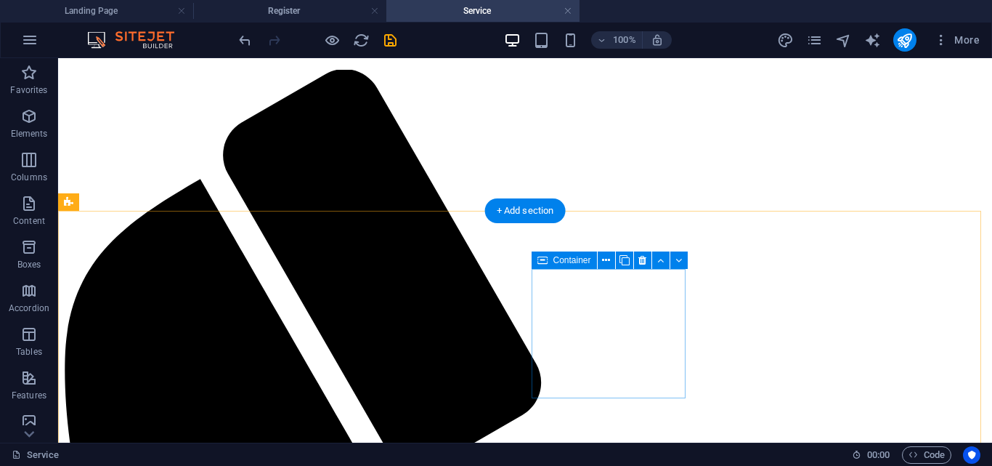
scroll to position [0, 0]
